Goal: Information Seeking & Learning: Learn about a topic

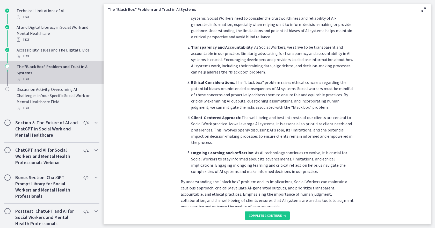
scroll to position [218, 0]
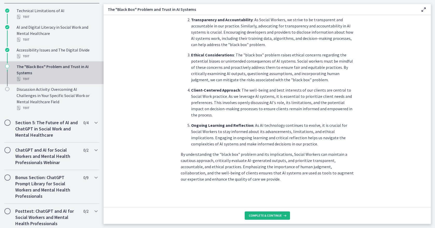
click at [263, 213] on button "Complete & continue" at bounding box center [267, 216] width 45 height 8
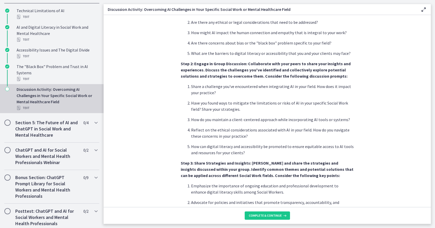
scroll to position [280, 0]
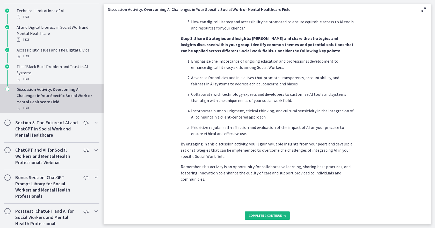
click at [268, 219] on button "Complete & continue" at bounding box center [267, 216] width 45 height 8
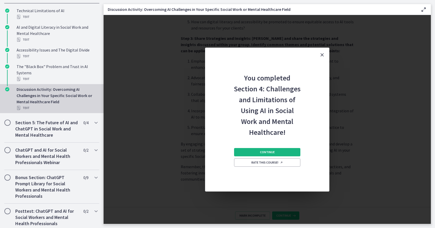
click at [266, 152] on span "Continue" at bounding box center [267, 152] width 15 height 4
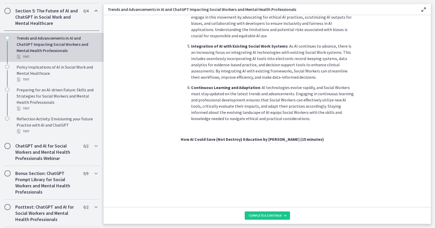
scroll to position [363, 0]
